Goal: Task Accomplishment & Management: Manage account settings

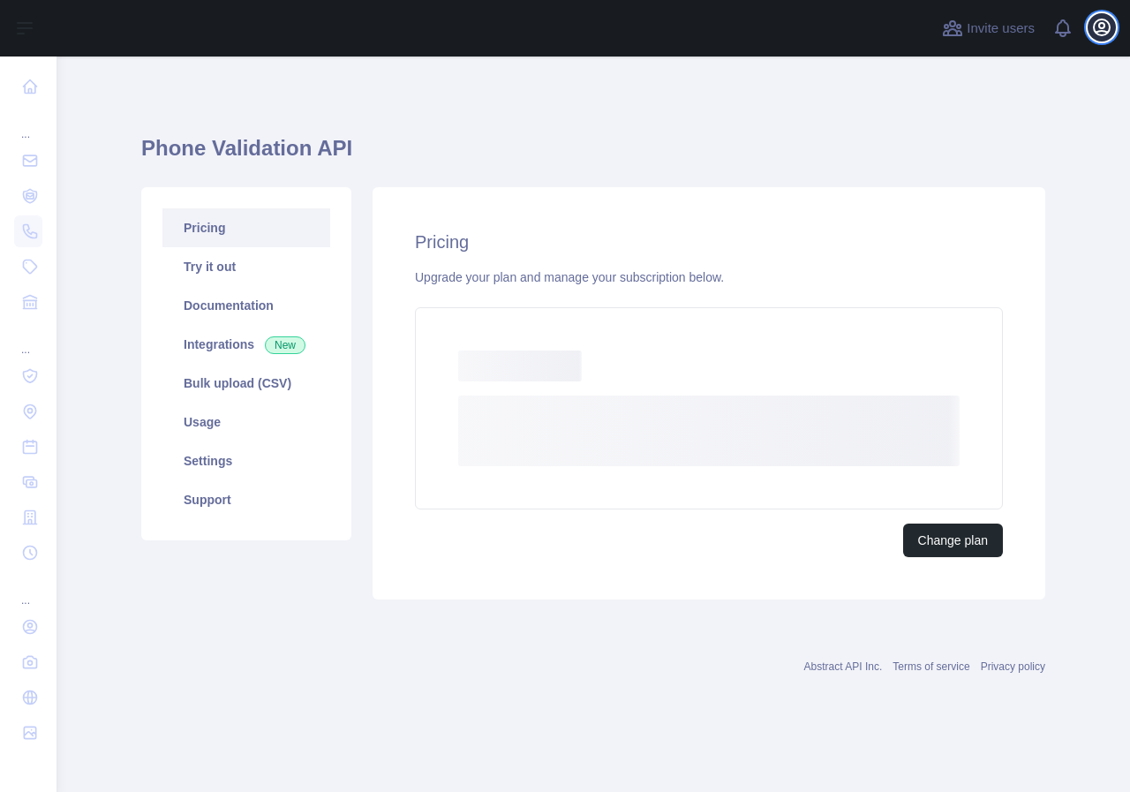
click at [1100, 32] on icon "button" at bounding box center [1102, 27] width 16 height 16
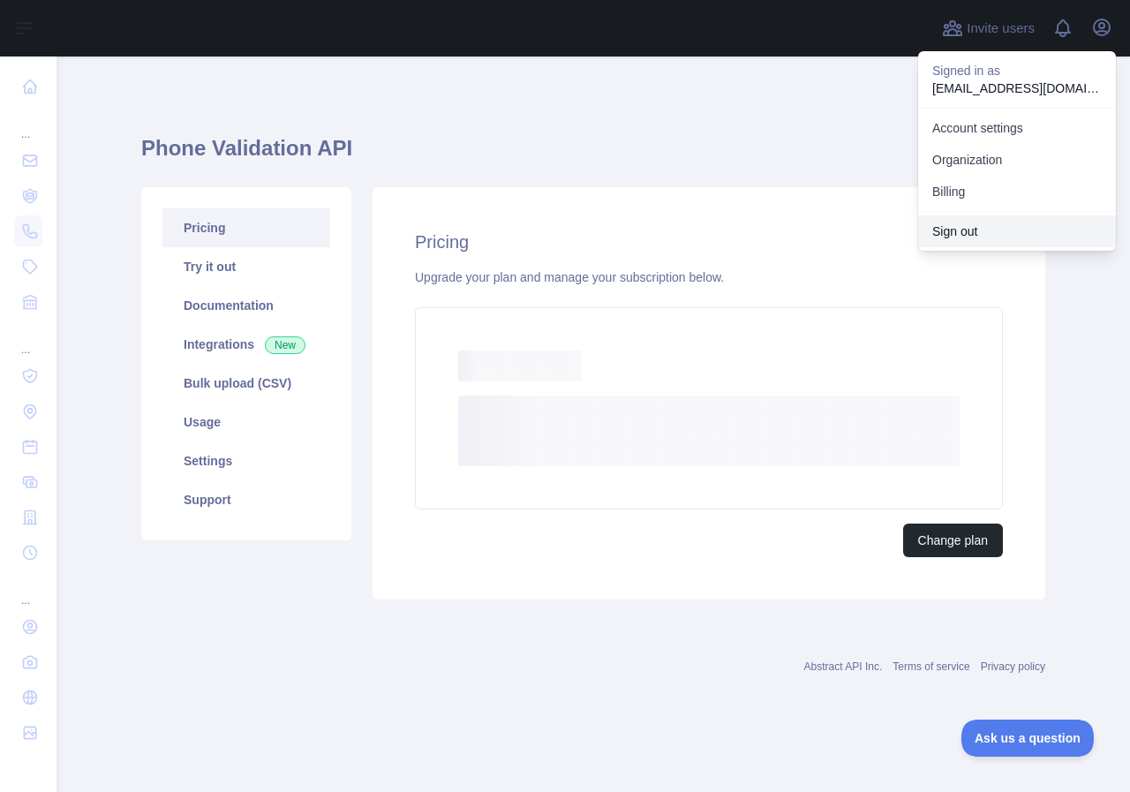
click at [1006, 229] on button "Sign out" at bounding box center [1017, 231] width 198 height 32
